Goal: Information Seeking & Learning: Learn about a topic

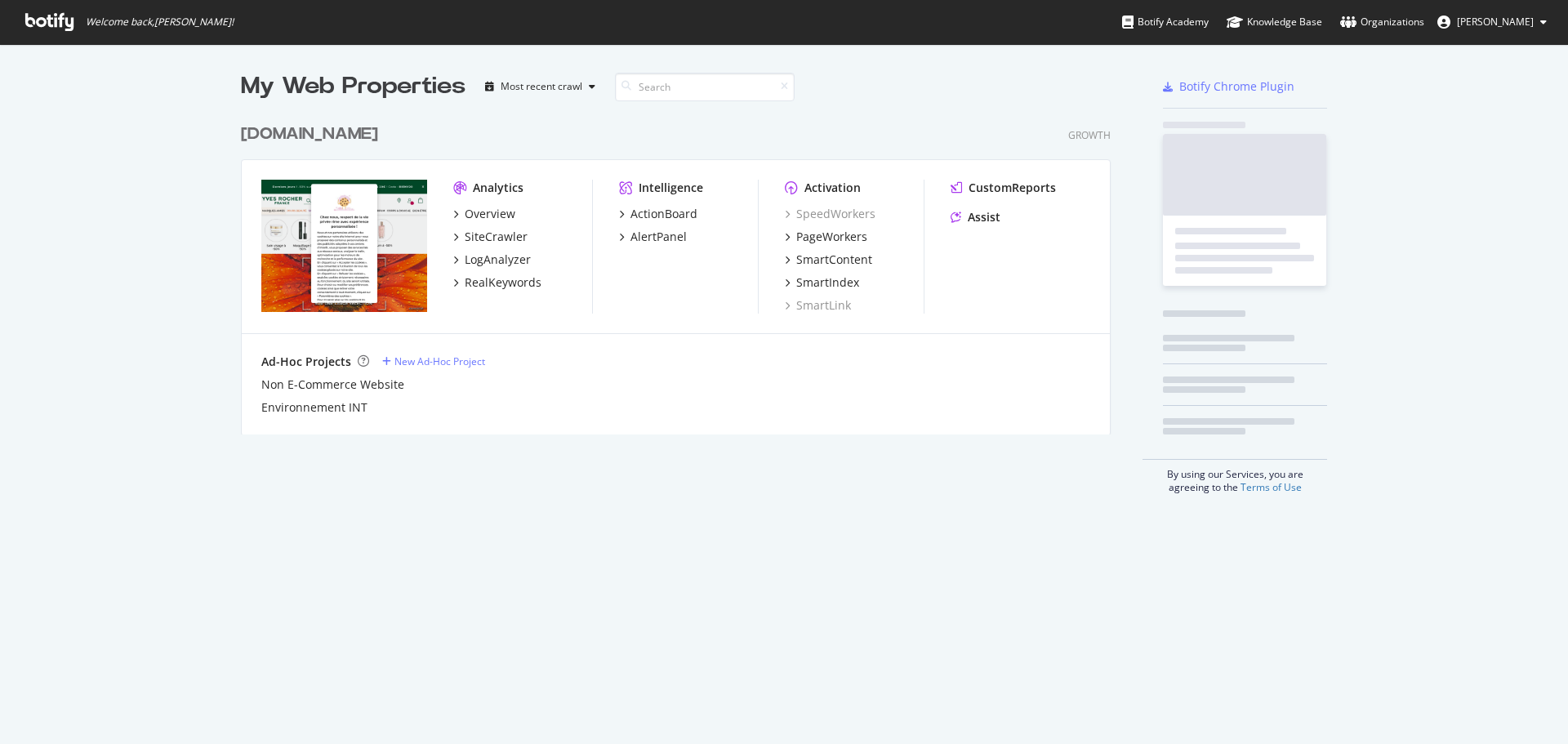
scroll to position [320, 871]
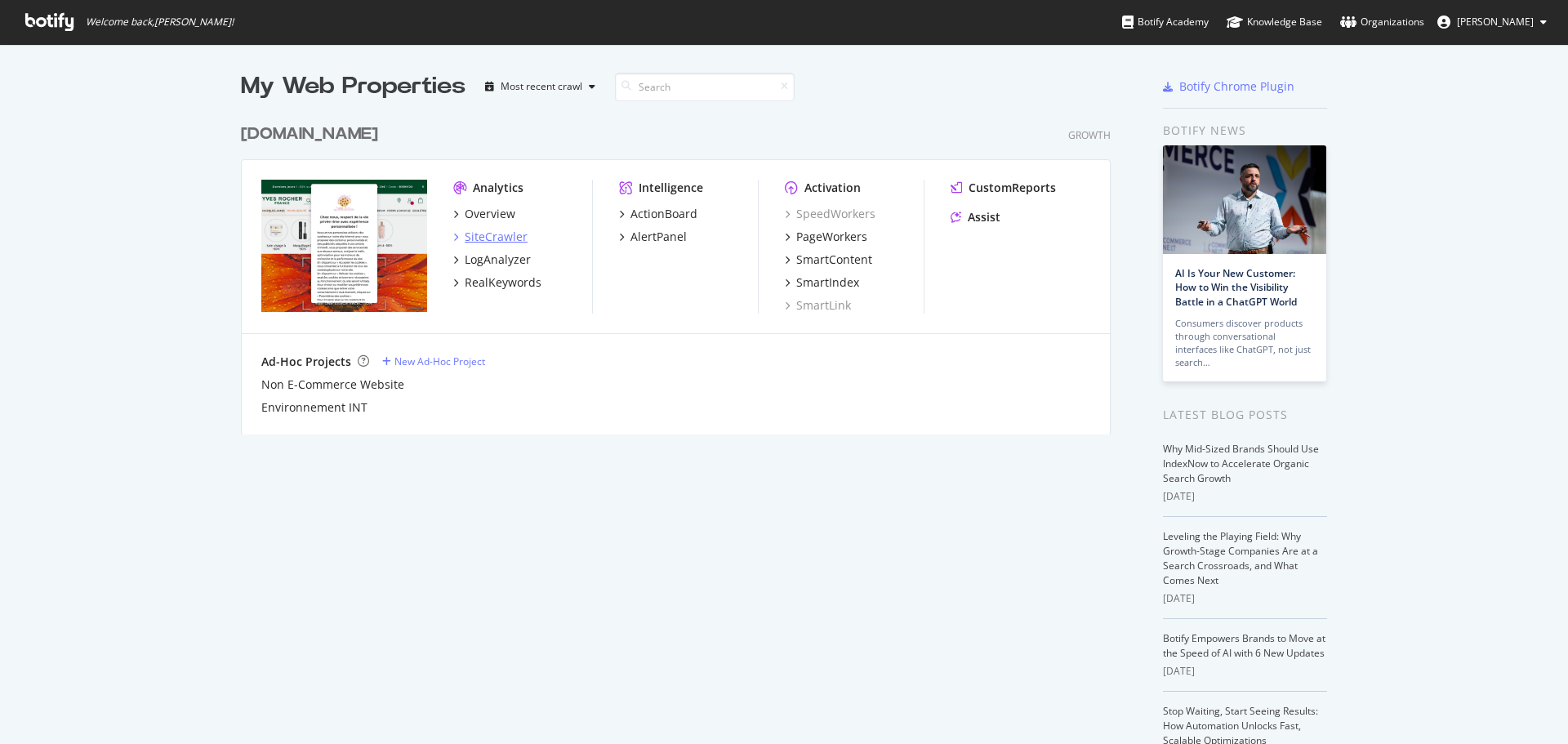
click at [508, 238] on div "SiteCrawler" at bounding box center [496, 237] width 63 height 16
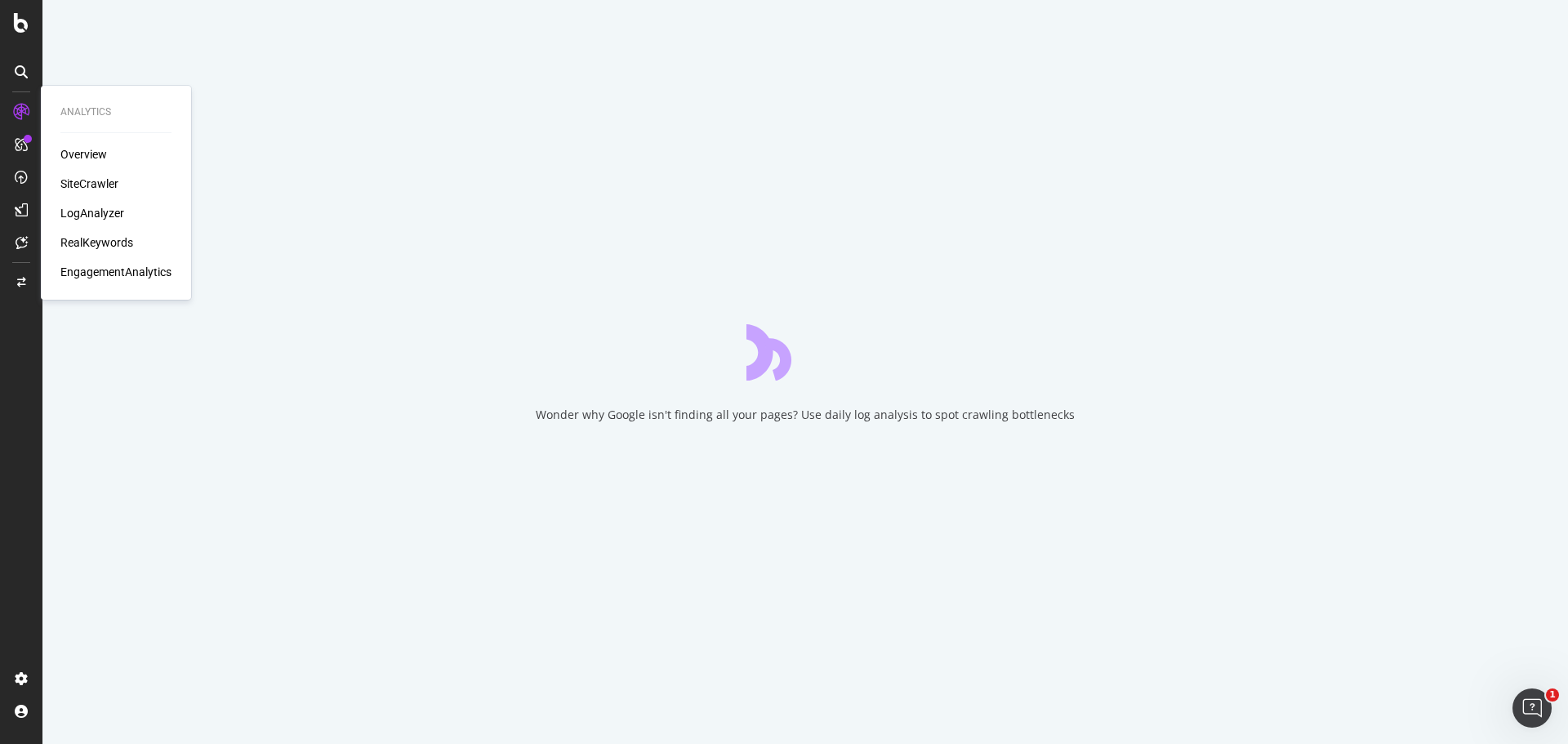
click at [112, 241] on div "RealKeywords" at bounding box center [97, 243] width 73 height 16
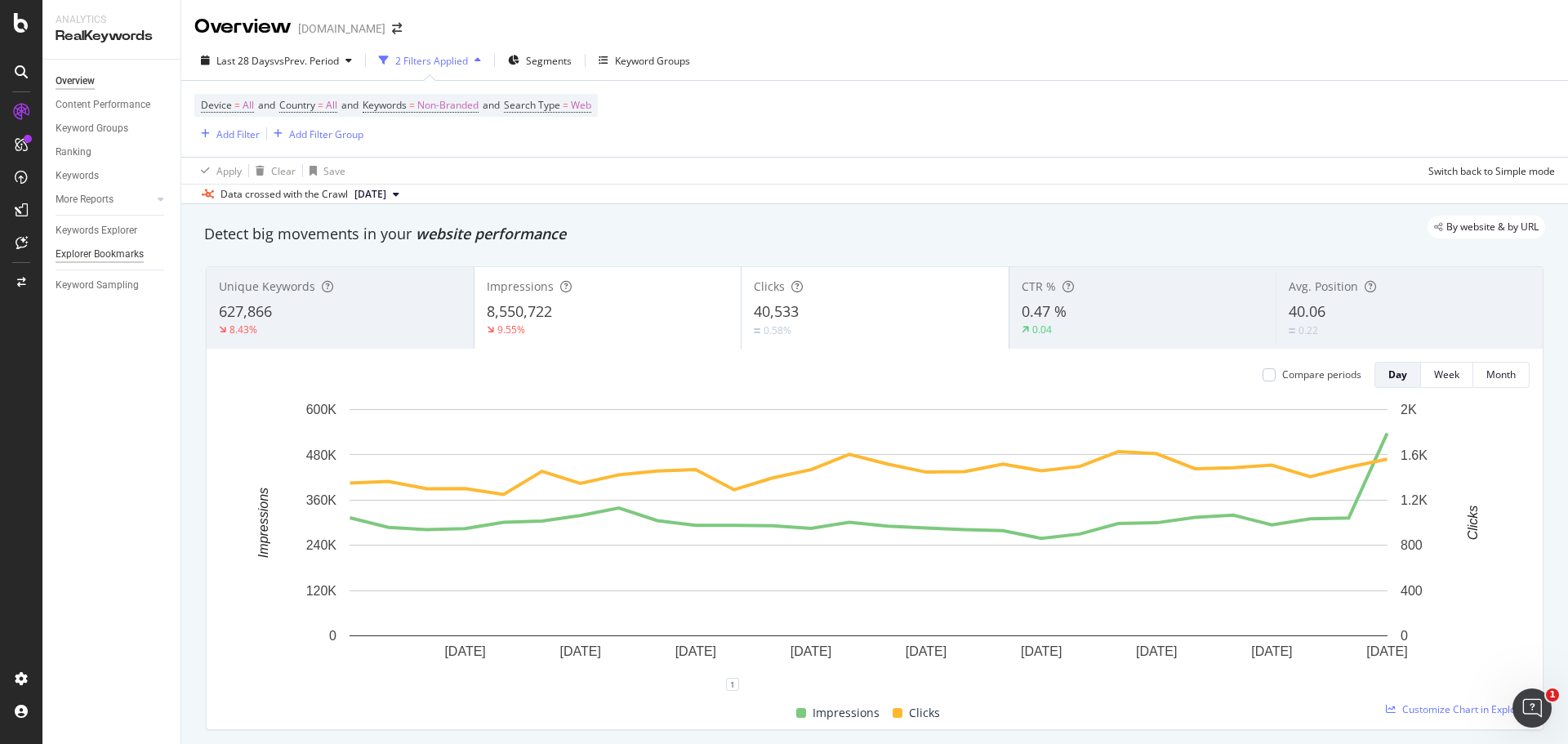
click at [97, 253] on div "Explorer Bookmarks" at bounding box center [100, 254] width 88 height 17
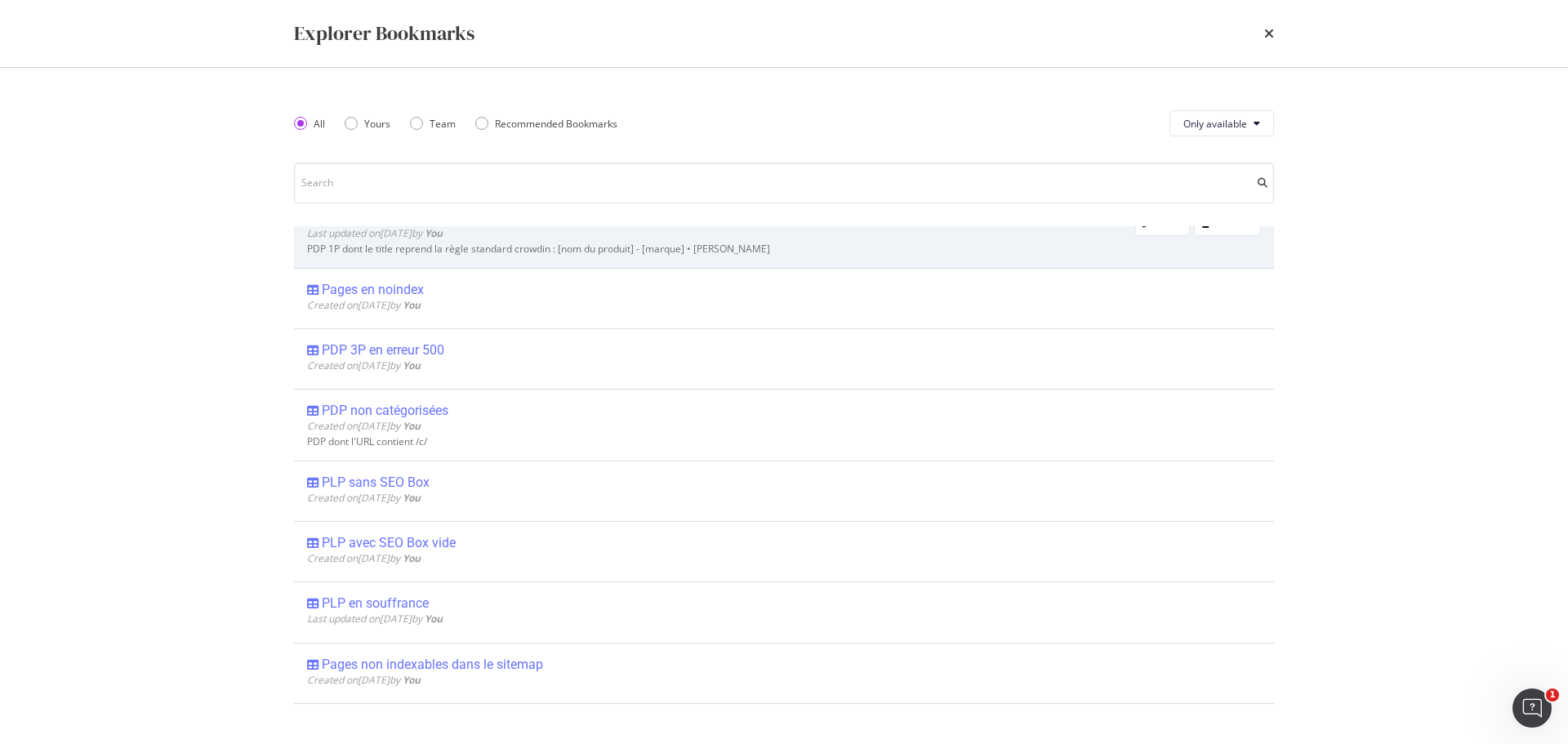
scroll to position [245, 0]
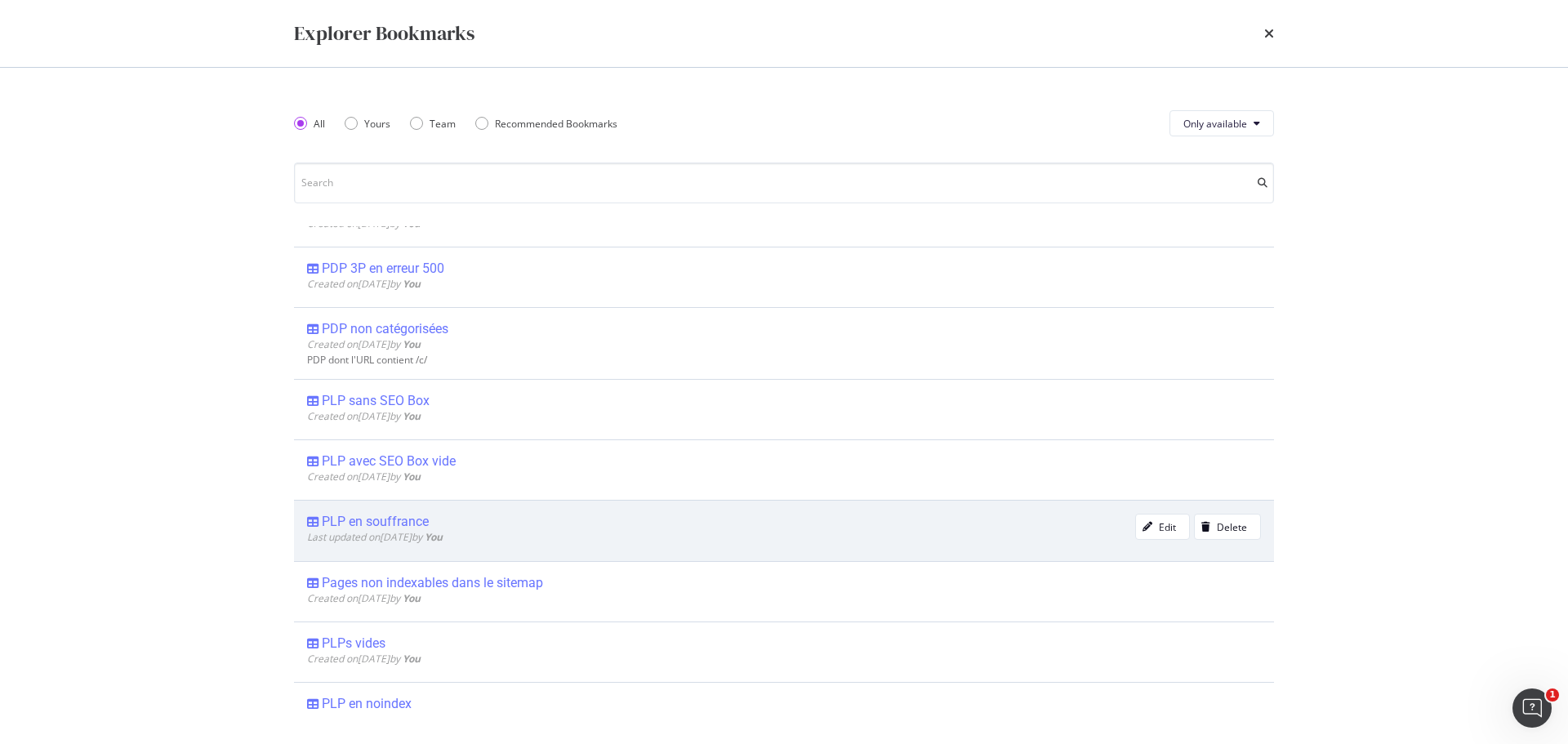
click at [401, 518] on div "PLP en souffrance" at bounding box center [375, 522] width 107 height 16
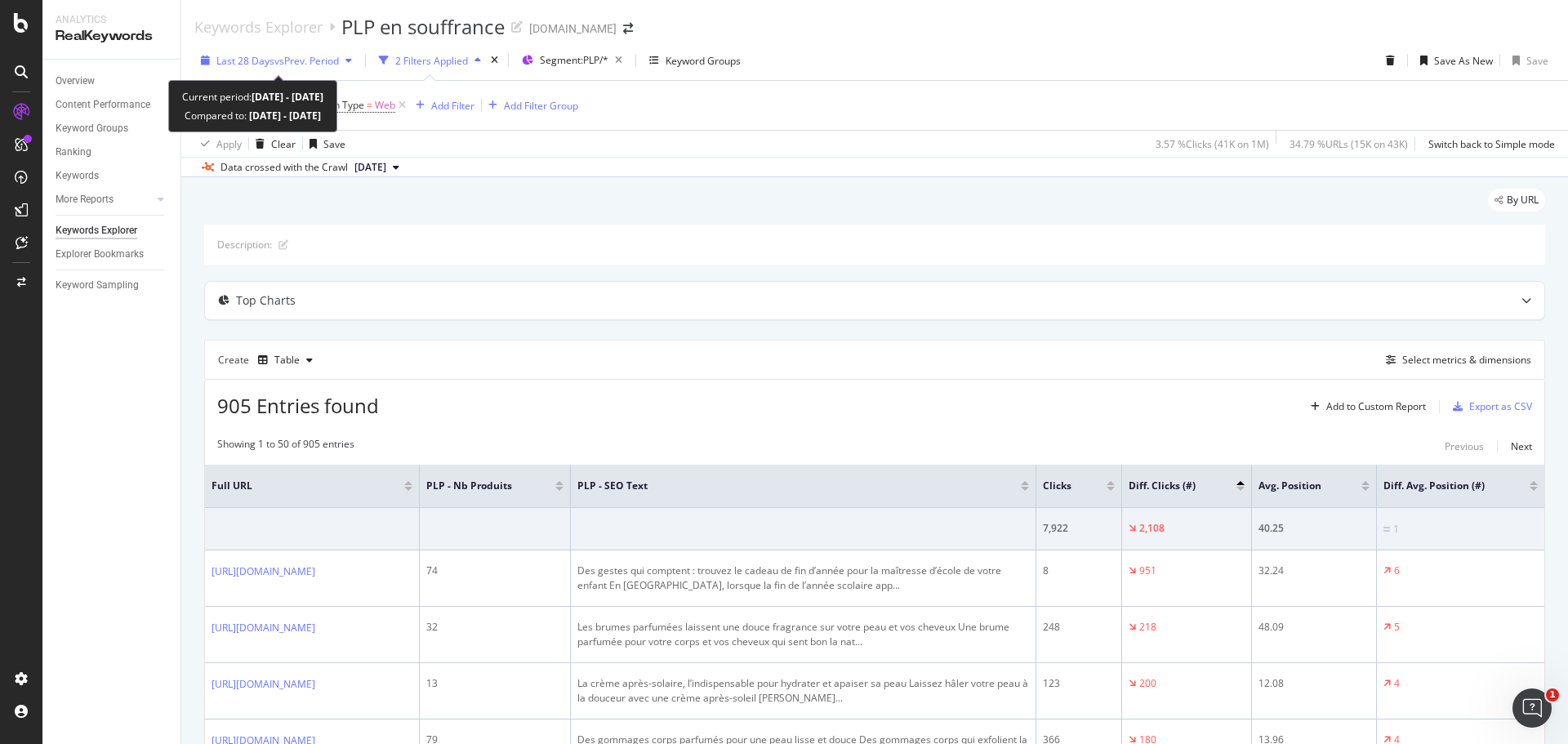
click at [343, 60] on div "button" at bounding box center [349, 61] width 20 height 10
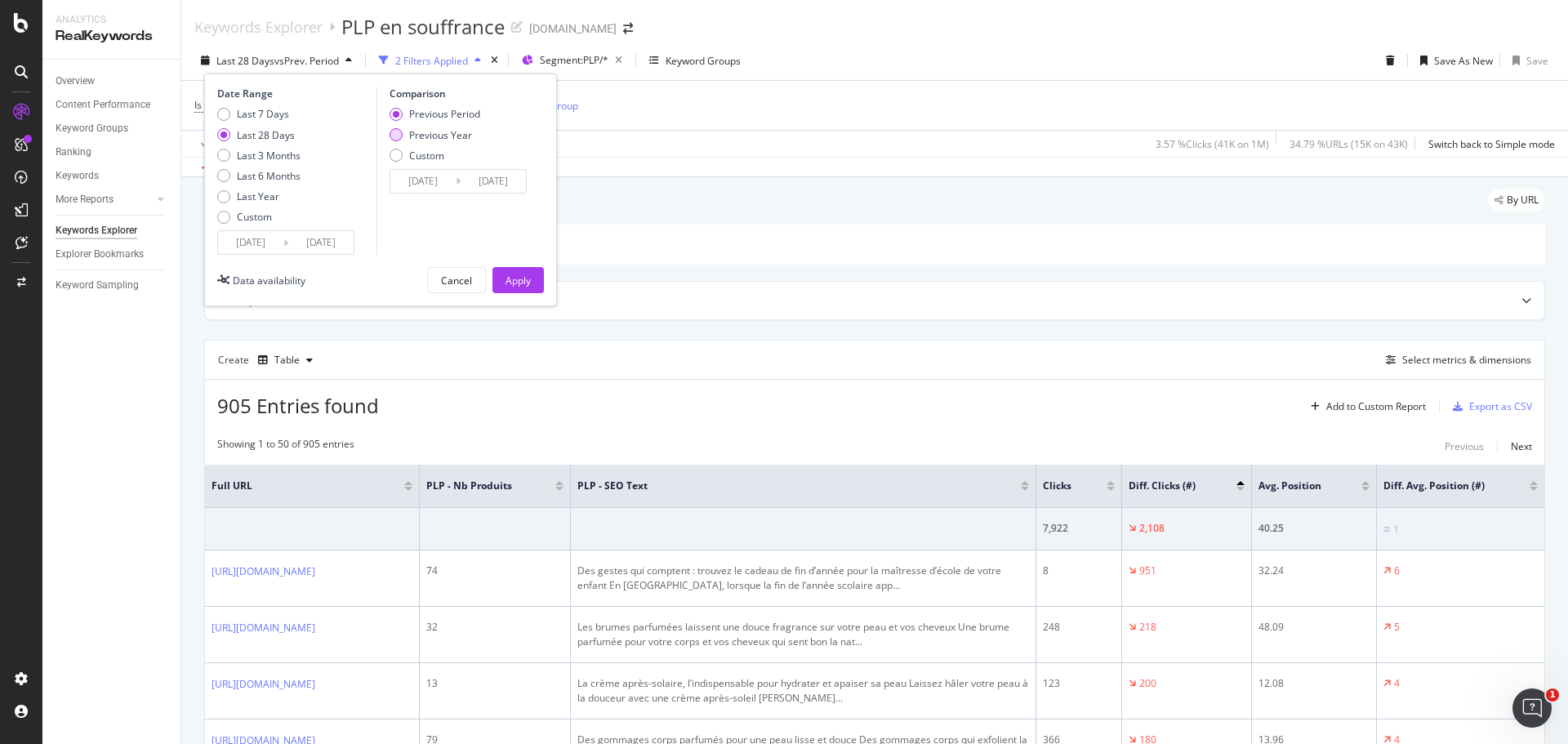
click at [396, 135] on div "Previous Year" at bounding box center [397, 135] width 13 height 13
type input "[DATE]"
click at [519, 284] on div "Apply" at bounding box center [518, 280] width 25 height 14
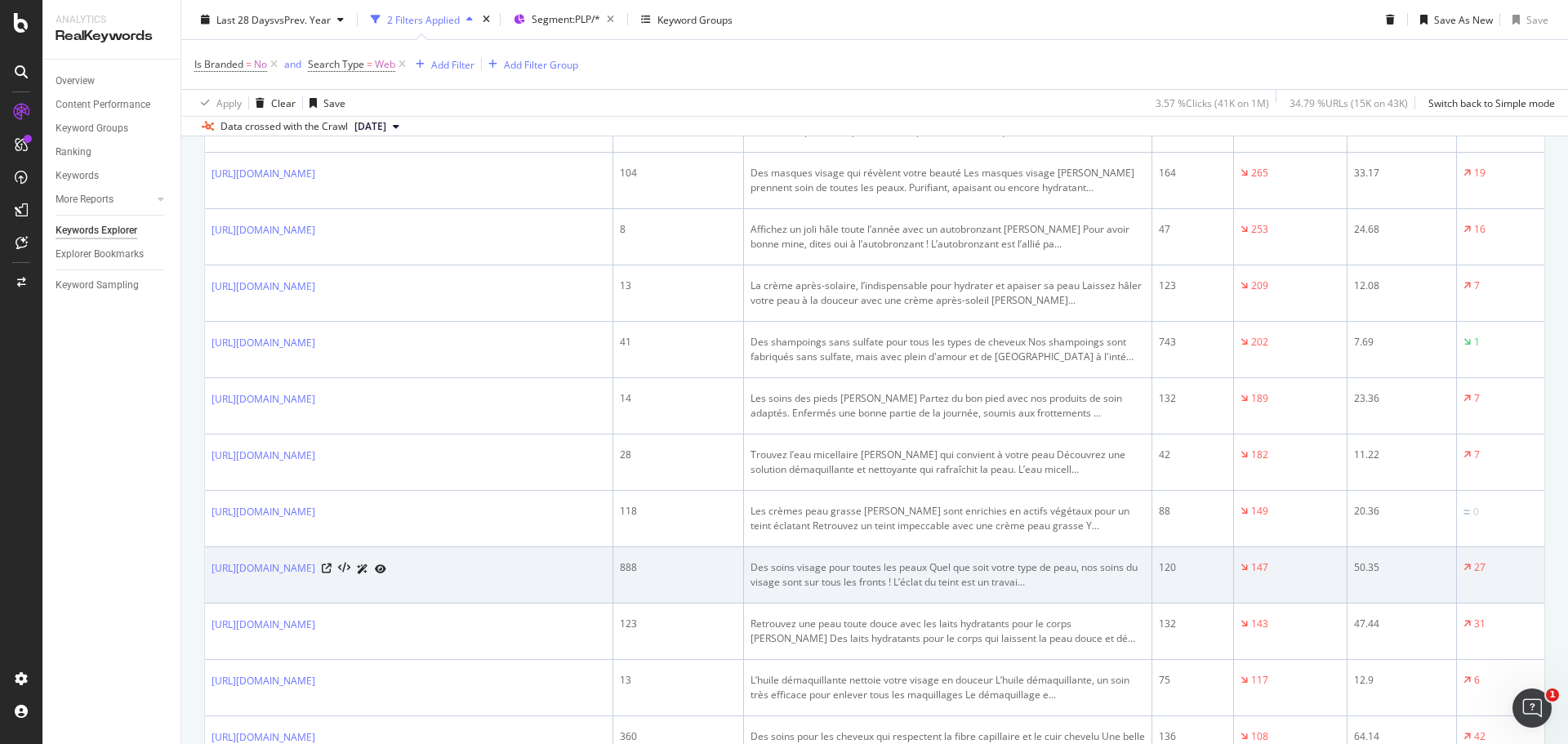
scroll to position [735, 0]
